Goal: Transaction & Acquisition: Download file/media

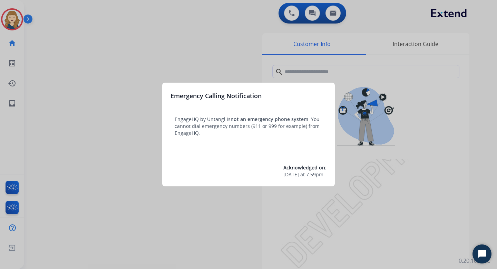
click at [111, 109] on div at bounding box center [248, 134] width 497 height 269
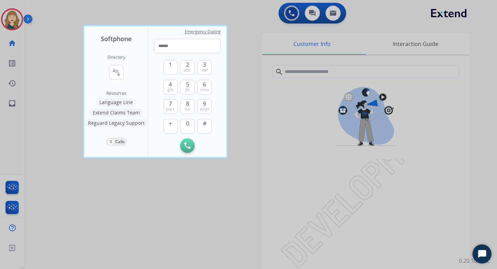
click at [58, 101] on div at bounding box center [248, 134] width 497 height 269
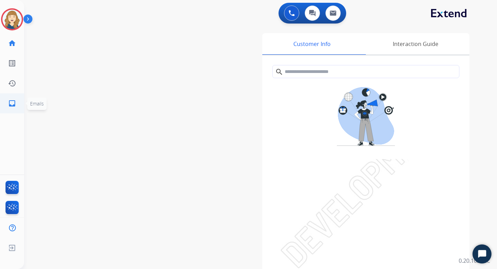
click at [16, 105] on link "inbox Emails" at bounding box center [11, 103] width 19 height 19
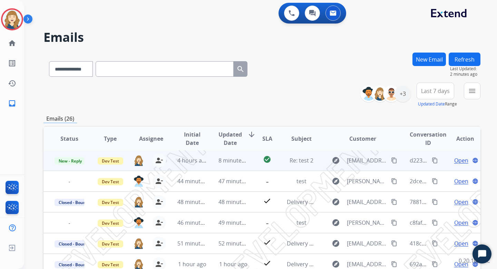
click at [459, 160] on span "Open" at bounding box center [462, 160] width 14 height 8
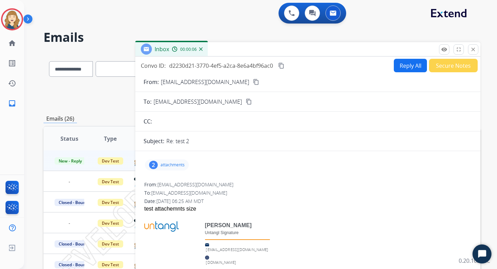
click at [404, 68] on button "Reply All" at bounding box center [410, 65] width 33 height 13
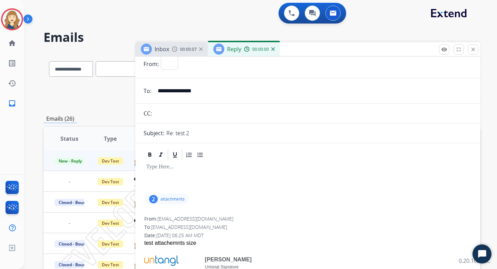
select select "**********"
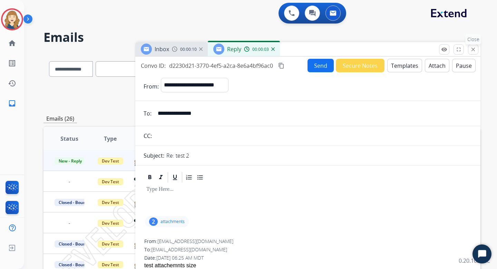
click at [475, 50] on mat-icon "close" at bounding box center [473, 49] width 6 height 6
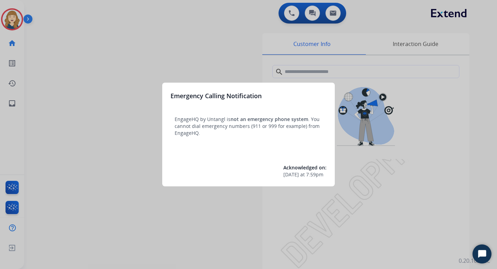
click at [126, 153] on div at bounding box center [248, 134] width 497 height 269
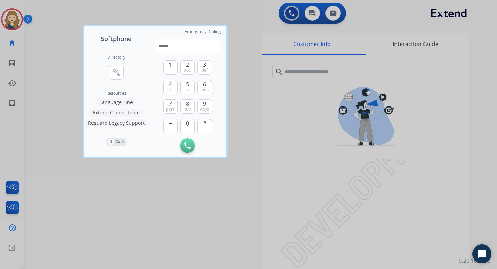
click at [51, 131] on div at bounding box center [248, 134] width 497 height 269
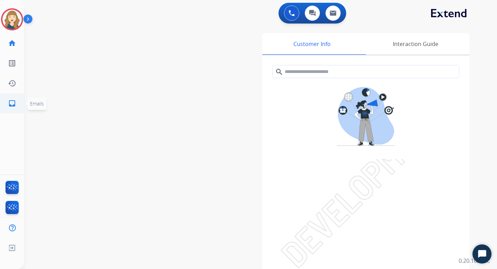
click at [6, 103] on link "inbox Emails" at bounding box center [11, 103] width 19 height 19
select select "**********"
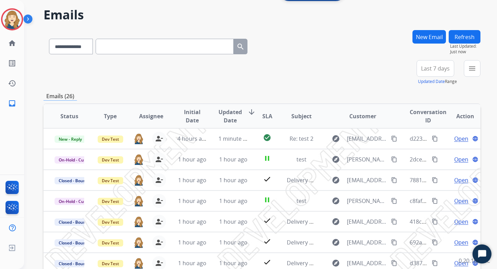
scroll to position [15, 0]
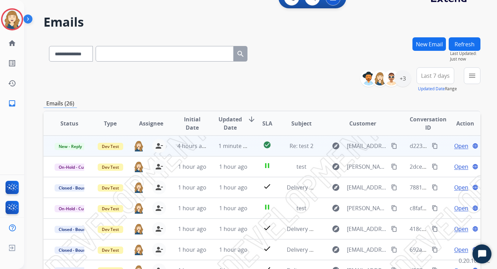
click at [456, 146] on span "Open" at bounding box center [462, 146] width 14 height 8
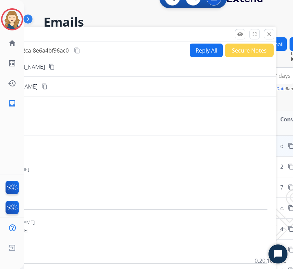
click at [204, 53] on button "Reply All" at bounding box center [206, 50] width 33 height 13
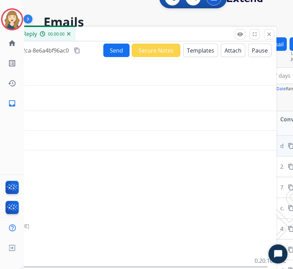
select select "**********"
click at [116, 51] on button "Send" at bounding box center [116, 50] width 26 height 13
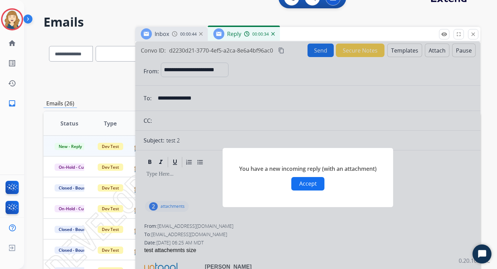
click at [309, 183] on button "Accept" at bounding box center [308, 183] width 33 height 13
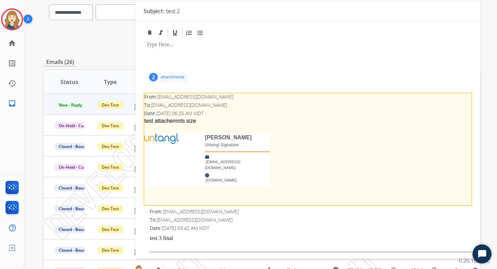
scroll to position [72, 0]
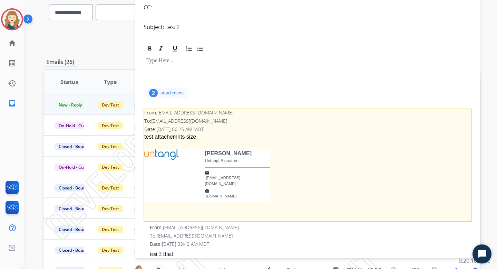
click at [173, 92] on p "attachments" at bounding box center [173, 93] width 24 height 6
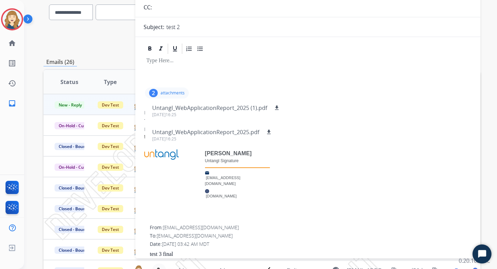
click at [268, 80] on div at bounding box center [308, 70] width 329 height 31
click at [176, 94] on p "attachments" at bounding box center [173, 93] width 24 height 6
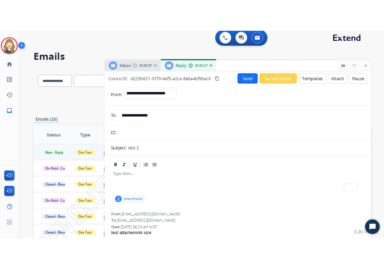
scroll to position [0, 0]
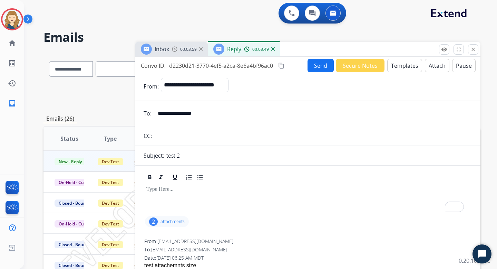
click at [316, 66] on button "Send" at bounding box center [321, 65] width 26 height 13
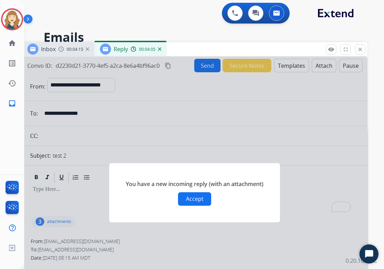
click at [191, 201] on button "Accept" at bounding box center [194, 198] width 33 height 13
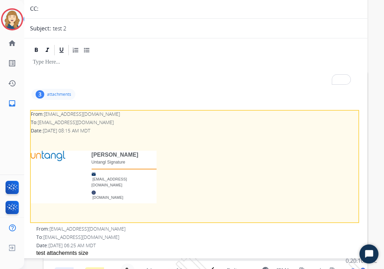
scroll to position [61, 0]
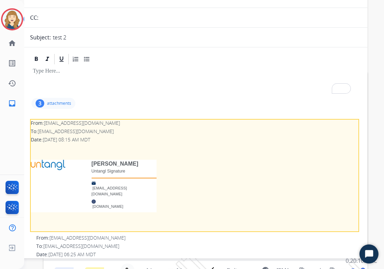
click at [66, 105] on p "attachments" at bounding box center [59, 104] width 24 height 6
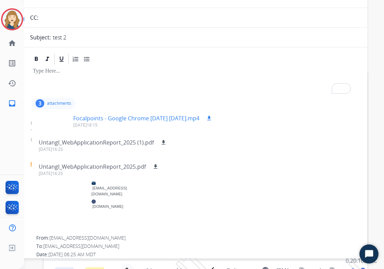
click at [63, 122] on div at bounding box center [54, 121] width 35 height 24
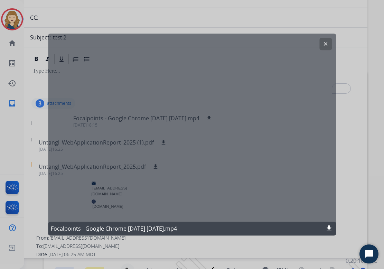
click at [326, 46] on mat-icon "clear" at bounding box center [325, 44] width 6 height 6
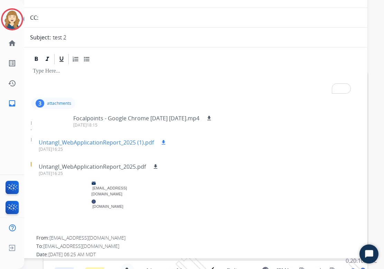
click at [146, 143] on p "Untangl_WebApplicationReport_2025 (1).pdf" at bounding box center [96, 142] width 115 height 8
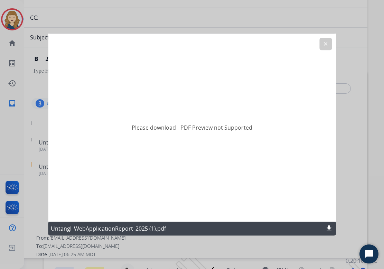
click at [325, 44] on mat-icon "clear" at bounding box center [325, 44] width 6 height 6
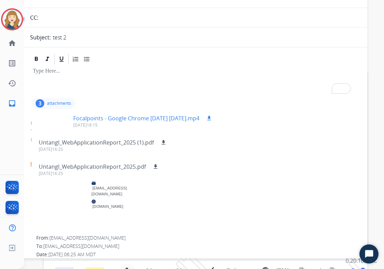
click at [64, 122] on div at bounding box center [54, 121] width 35 height 24
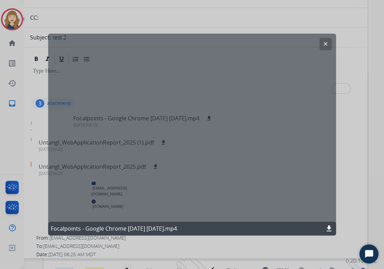
click at [323, 41] on mat-icon "clear" at bounding box center [325, 44] width 6 height 6
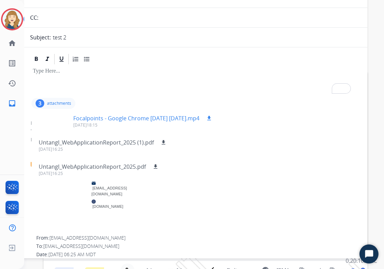
click at [212, 117] on mat-icon "download" at bounding box center [209, 118] width 6 height 6
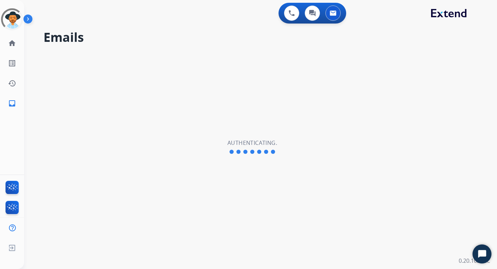
select select "**********"
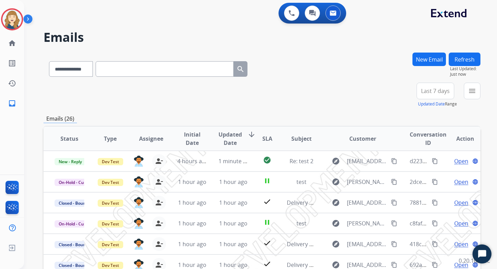
scroll to position [1, 0]
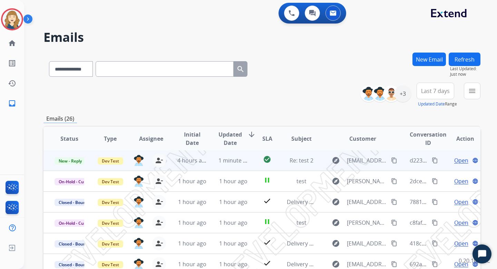
click at [295, 160] on span "Open" at bounding box center [462, 160] width 14 height 8
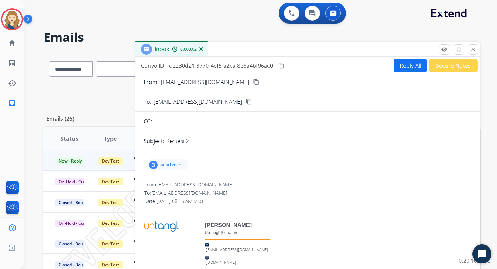
click at [171, 166] on p "attachments" at bounding box center [173, 165] width 24 height 6
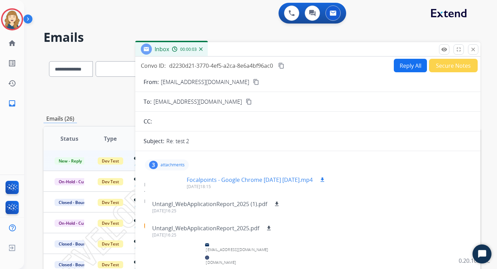
click at [174, 187] on div at bounding box center [168, 182] width 35 height 24
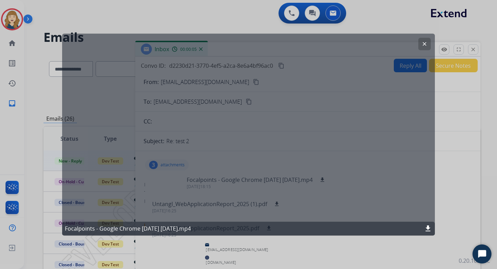
click at [295, 230] on mat-icon "download" at bounding box center [428, 228] width 8 height 8
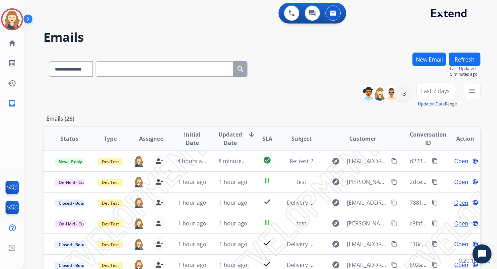
select select "**********"
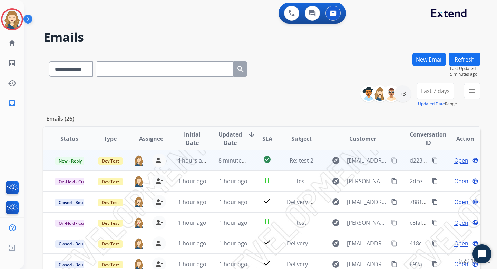
click at [456, 160] on span "Open" at bounding box center [462, 160] width 14 height 8
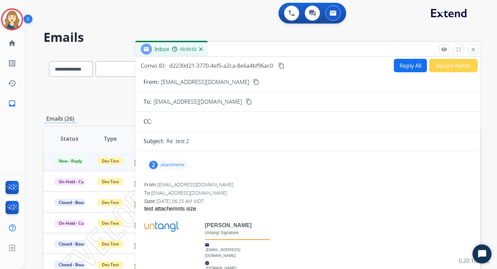
click at [407, 68] on button "Reply All" at bounding box center [410, 65] width 33 height 13
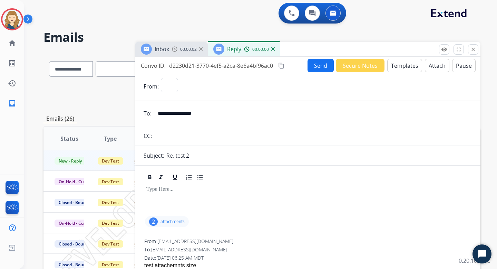
select select "**********"
click at [313, 69] on button "Send" at bounding box center [321, 65] width 26 height 13
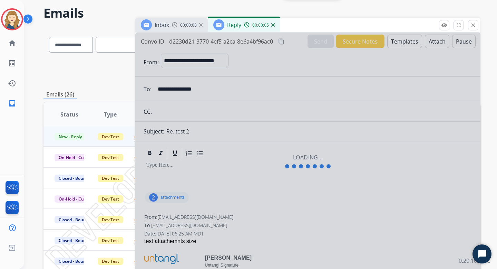
scroll to position [25, 0]
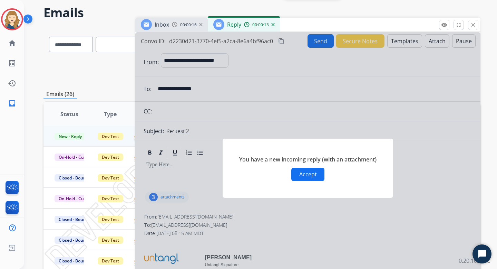
click at [301, 177] on button "Accept" at bounding box center [308, 174] width 33 height 13
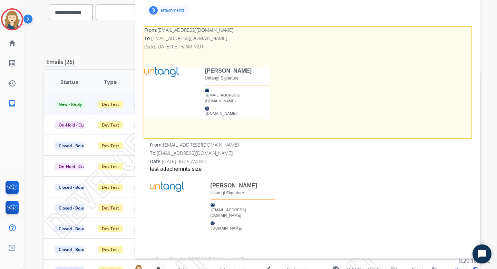
scroll to position [112, 0]
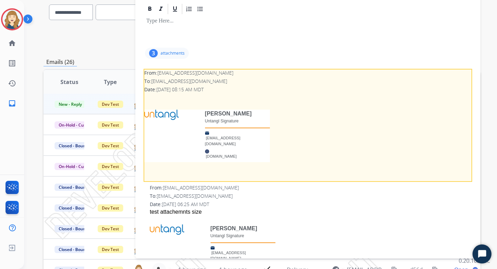
click at [176, 49] on div "3 attachments" at bounding box center [167, 53] width 44 height 11
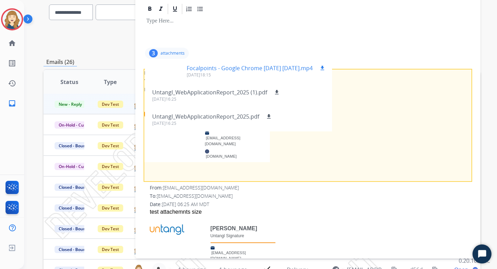
click at [173, 73] on div at bounding box center [168, 71] width 35 height 24
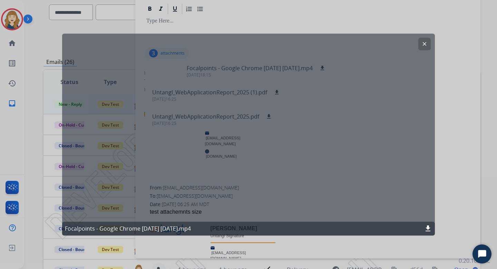
click at [429, 228] on mat-icon "download" at bounding box center [428, 228] width 8 height 8
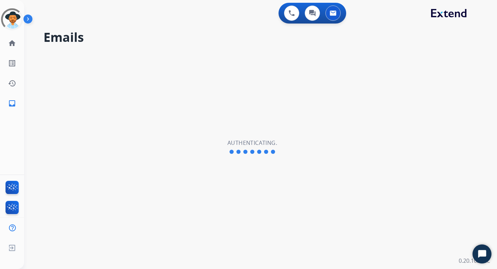
select select "**********"
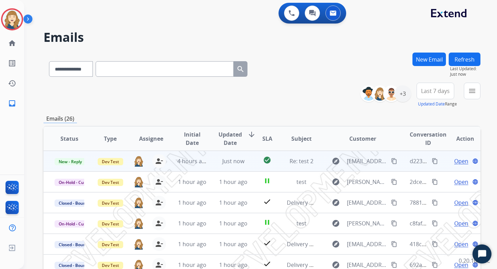
click at [458, 162] on span "Open" at bounding box center [462, 161] width 14 height 8
